Goal: Communication & Community: Participate in discussion

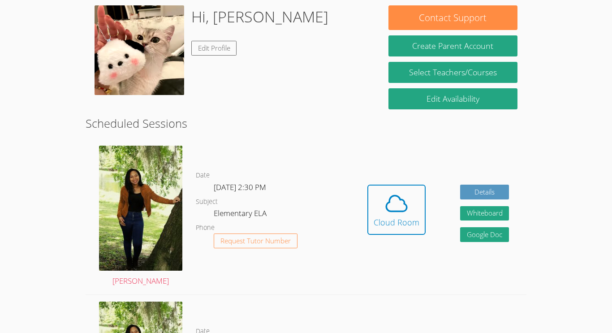
scroll to position [142, 0]
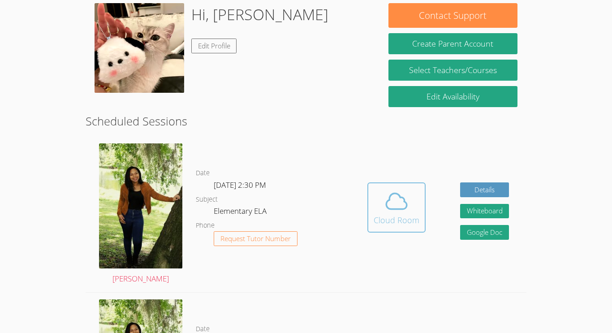
click at [398, 209] on icon at bounding box center [396, 202] width 21 height 16
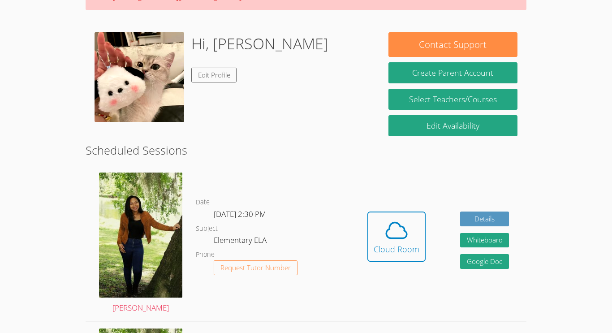
scroll to position [132, 0]
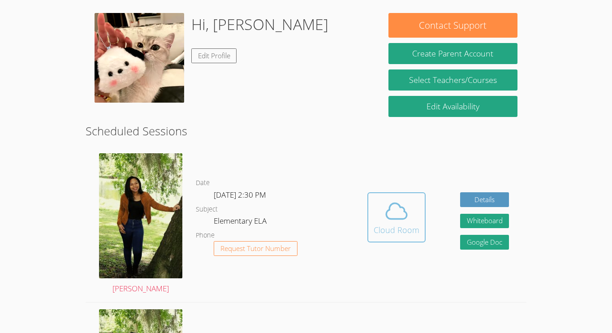
click at [400, 224] on div "Cloud Room" at bounding box center [397, 230] width 46 height 13
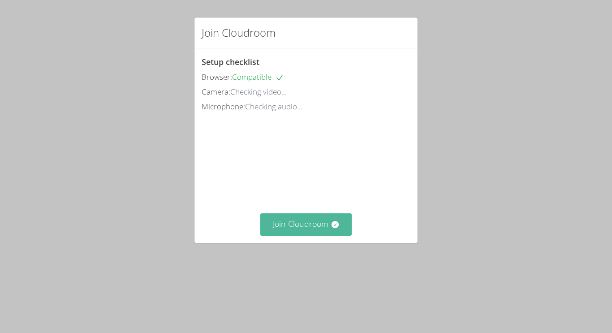
click at [314, 235] on button "Join Cloudroom" at bounding box center [306, 224] width 92 height 22
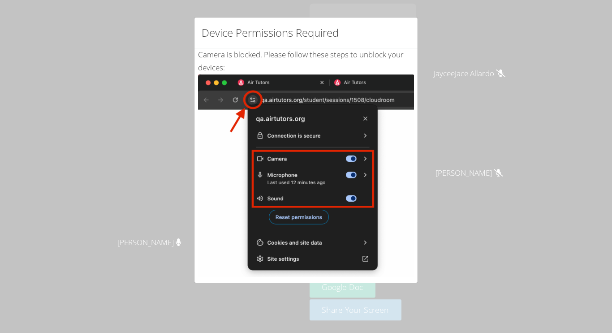
click at [150, 43] on div "Device Permissions Required Camera is blocked . Please follow these steps to un…" at bounding box center [306, 166] width 612 height 333
click at [409, 21] on div "Device Permissions Required" at bounding box center [305, 32] width 223 height 31
click at [120, 30] on div "Device Permissions Required Camera is blocked . Please follow these steps to un…" at bounding box center [306, 166] width 612 height 333
click at [478, 54] on div "Device Permissions Required Camera is blocked . Please follow these steps to un…" at bounding box center [306, 166] width 612 height 333
click at [323, 127] on img at bounding box center [306, 175] width 216 height 203
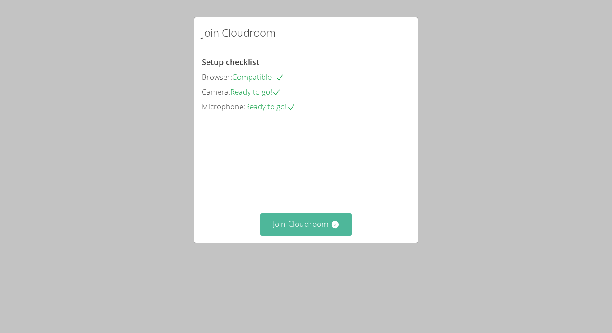
click at [307, 235] on button "Join Cloudroom" at bounding box center [306, 224] width 92 height 22
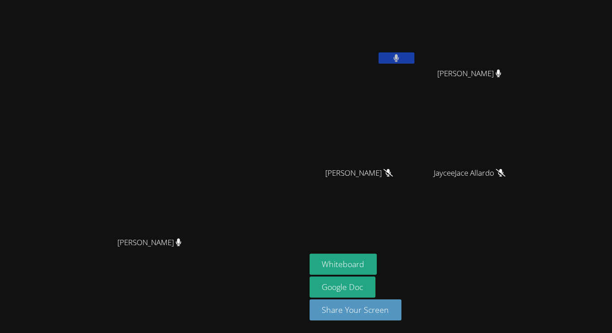
click at [414, 56] on button at bounding box center [397, 57] width 36 height 11
click at [377, 266] on button "Whiteboard" at bounding box center [344, 264] width 68 height 21
click at [399, 60] on icon at bounding box center [396, 58] width 6 height 8
click at [401, 57] on icon at bounding box center [396, 58] width 9 height 8
click at [399, 57] on icon at bounding box center [396, 58] width 5 height 8
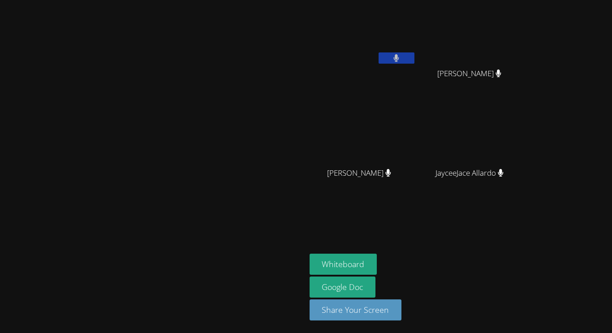
click at [414, 59] on button at bounding box center [397, 57] width 36 height 11
click at [414, 57] on button at bounding box center [397, 57] width 36 height 11
click at [399, 57] on icon at bounding box center [396, 58] width 5 height 8
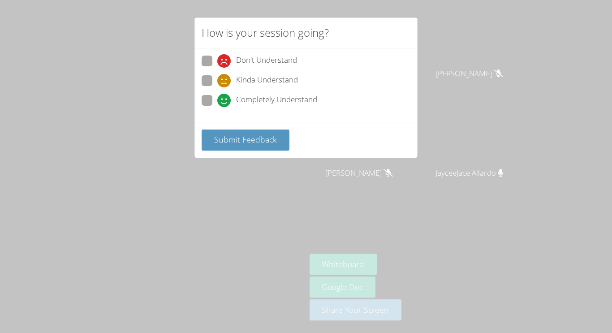
click at [217, 107] on span at bounding box center [217, 107] width 0 height 0
click at [217, 99] on input "Completely Understand" at bounding box center [221, 99] width 8 height 8
radio input "true"
click at [254, 143] on span "Submit Feedback" at bounding box center [245, 139] width 63 height 11
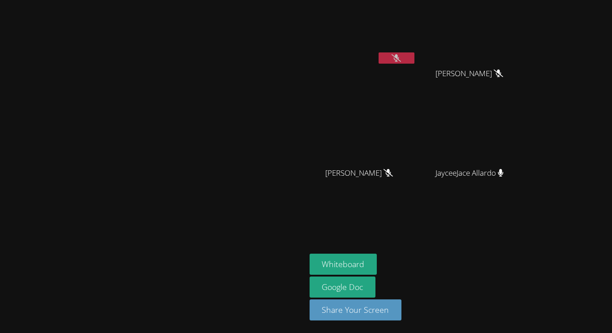
click at [401, 57] on icon at bounding box center [396, 58] width 9 height 8
click at [399, 60] on icon at bounding box center [396, 58] width 5 height 8
